Goal: Information Seeking & Learning: Learn about a topic

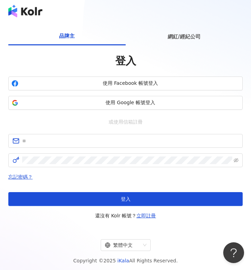
click at [167, 37] on div "網紅/經紀公司" at bounding box center [183, 37] width 117 height 18
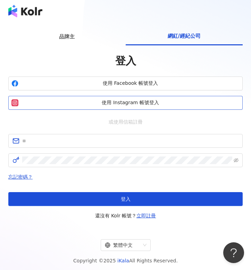
click at [124, 106] on span "使用 Instagram 帳號登入" at bounding box center [130, 102] width 218 height 7
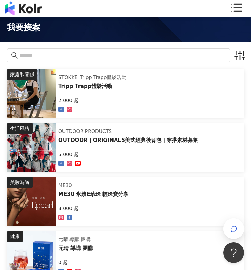
click at [236, 6] on icon at bounding box center [235, 8] width 14 height 14
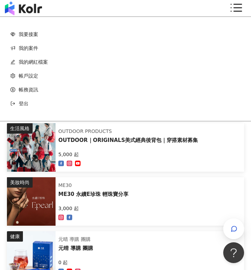
click at [134, 107] on div "登出" at bounding box center [125, 104] width 230 height 14
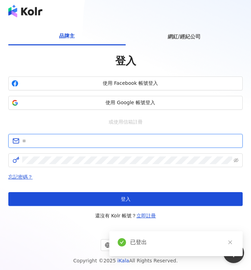
type input "*"
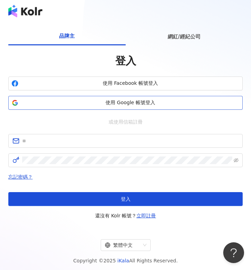
click at [211, 103] on span "使用 Google 帳號登入" at bounding box center [130, 102] width 218 height 7
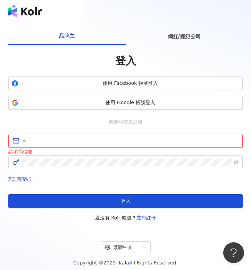
click at [52, 143] on input "text" at bounding box center [130, 141] width 216 height 8
type input "*"
type input "**********"
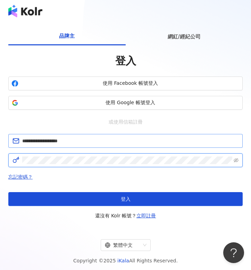
click at [125, 199] on button "登入" at bounding box center [125, 199] width 234 height 14
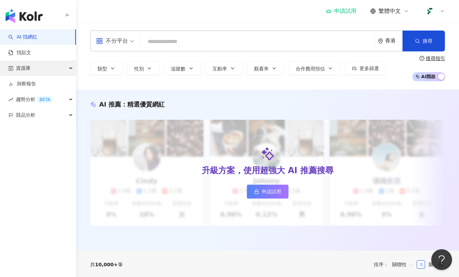
click at [40, 70] on div "資源庫" at bounding box center [38, 68] width 76 height 16
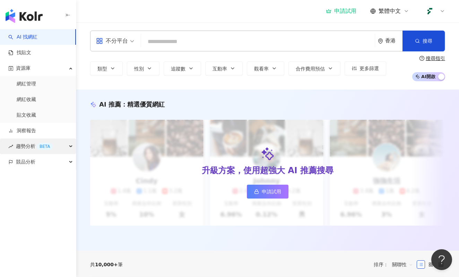
click at [37, 146] on div "BETA" at bounding box center [45, 146] width 16 height 7
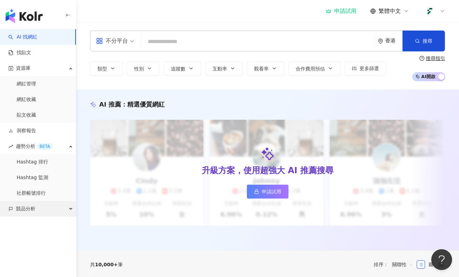
click at [33, 207] on span "競品分析" at bounding box center [25, 209] width 19 height 16
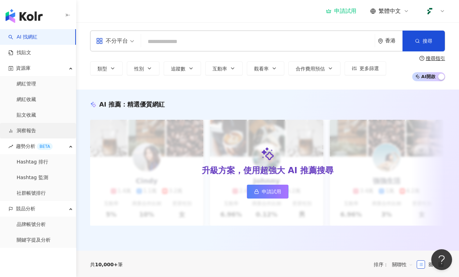
click at [28, 134] on link "洞察報告" at bounding box center [22, 130] width 28 height 7
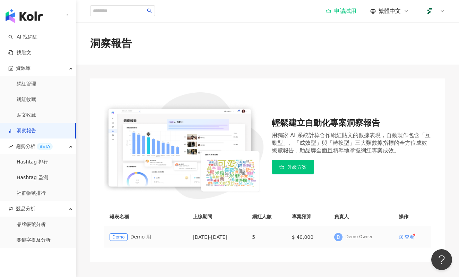
click at [250, 232] on td "查看" at bounding box center [412, 237] width 38 height 22
click at [250, 235] on div "查看" at bounding box center [409, 236] width 10 height 5
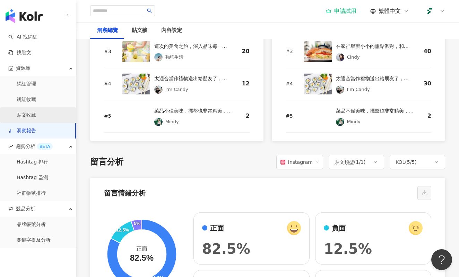
scroll to position [1019, 0]
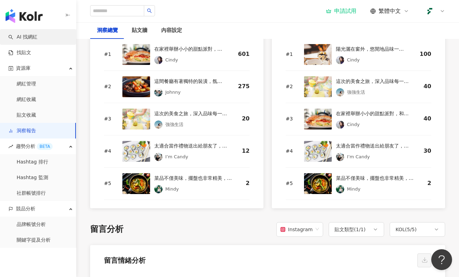
click at [37, 36] on link "AI 找網紅" at bounding box center [22, 37] width 29 height 7
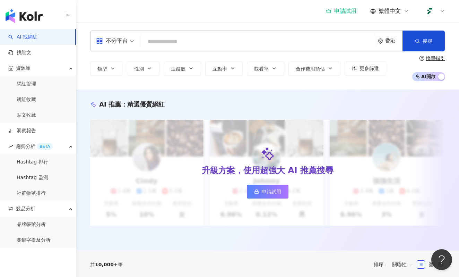
click at [250, 10] on icon at bounding box center [406, 11] width 6 height 6
click at [250, 13] on icon at bounding box center [442, 11] width 6 height 6
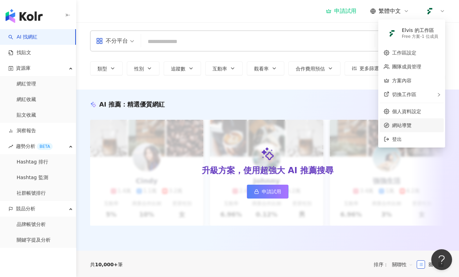
click at [250, 128] on span "網站導覽" at bounding box center [415, 125] width 47 height 8
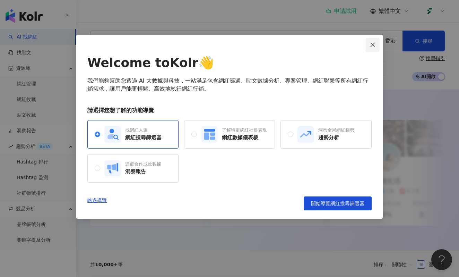
click at [250, 44] on icon "close" at bounding box center [373, 45] width 6 height 6
